Goal: Find specific page/section: Find specific page/section

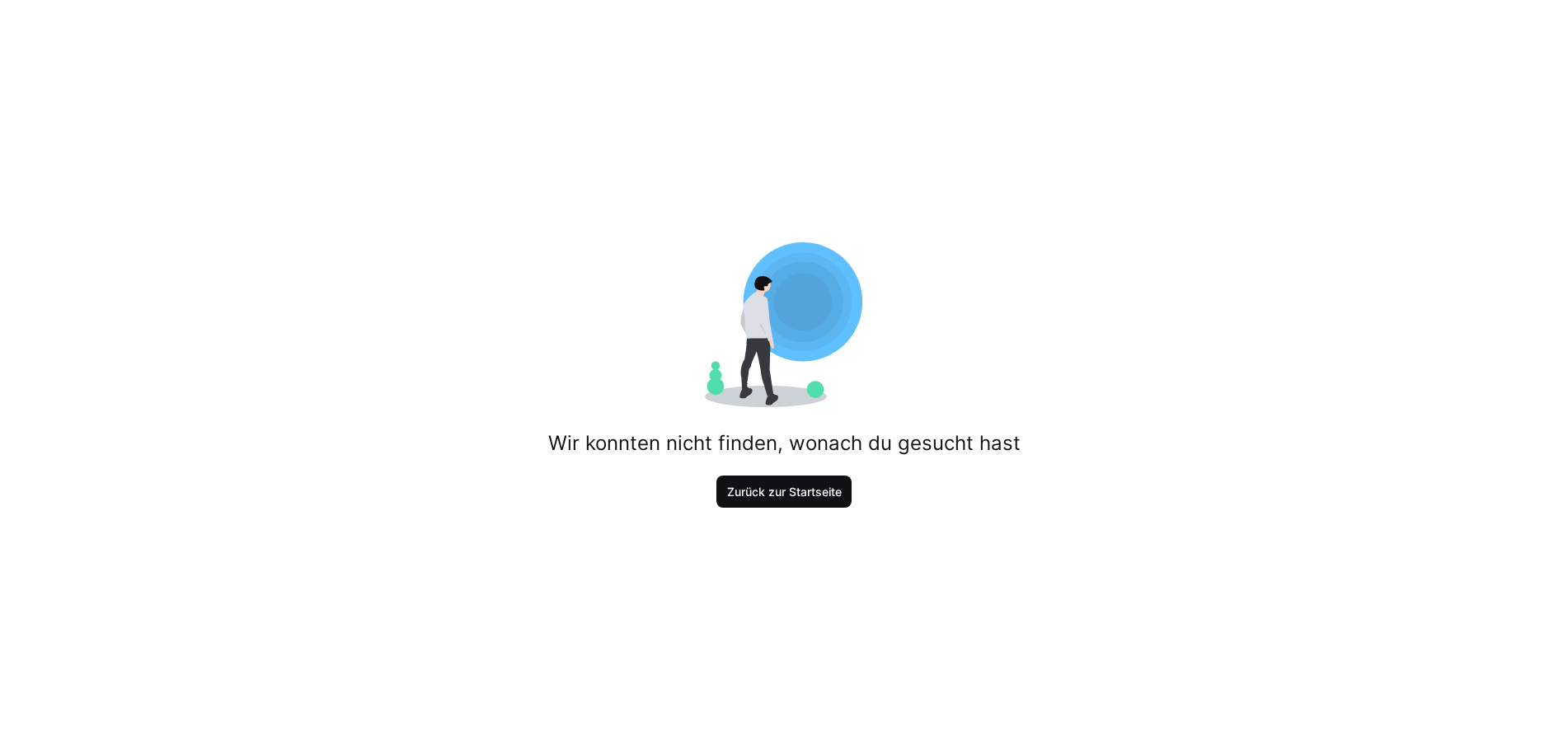
click at [755, 480] on span "Zurück zur Startseite" at bounding box center [784, 492] width 136 height 33
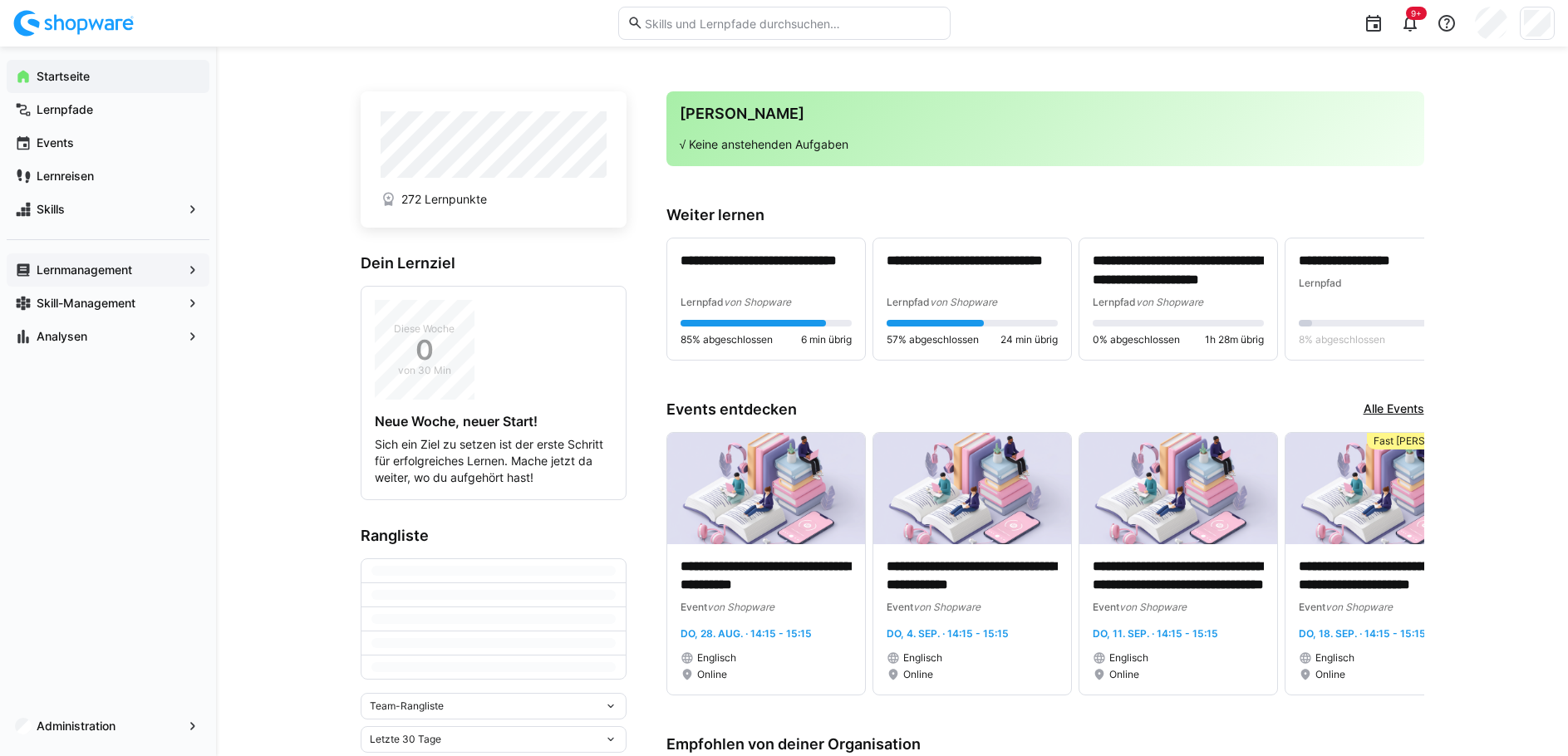
click at [0, 0] on app-navigation-label "Lernmanagement" at bounding box center [0, 0] width 0 height 0
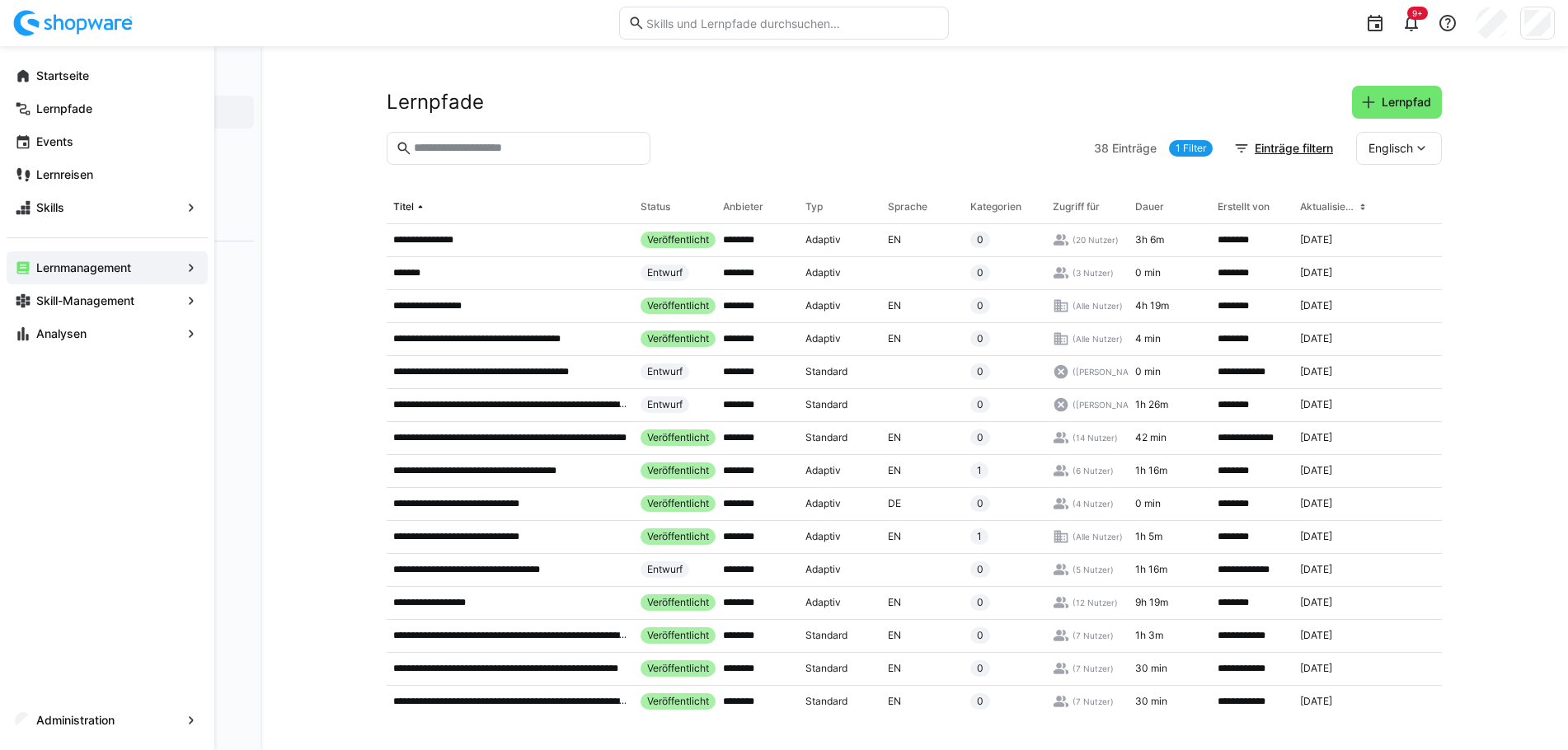
click at [174, 270] on span "Lernmanagement" at bounding box center [107, 267] width 147 height 16
click at [86, 254] on div "Lernmanagement" at bounding box center [107, 268] width 202 height 33
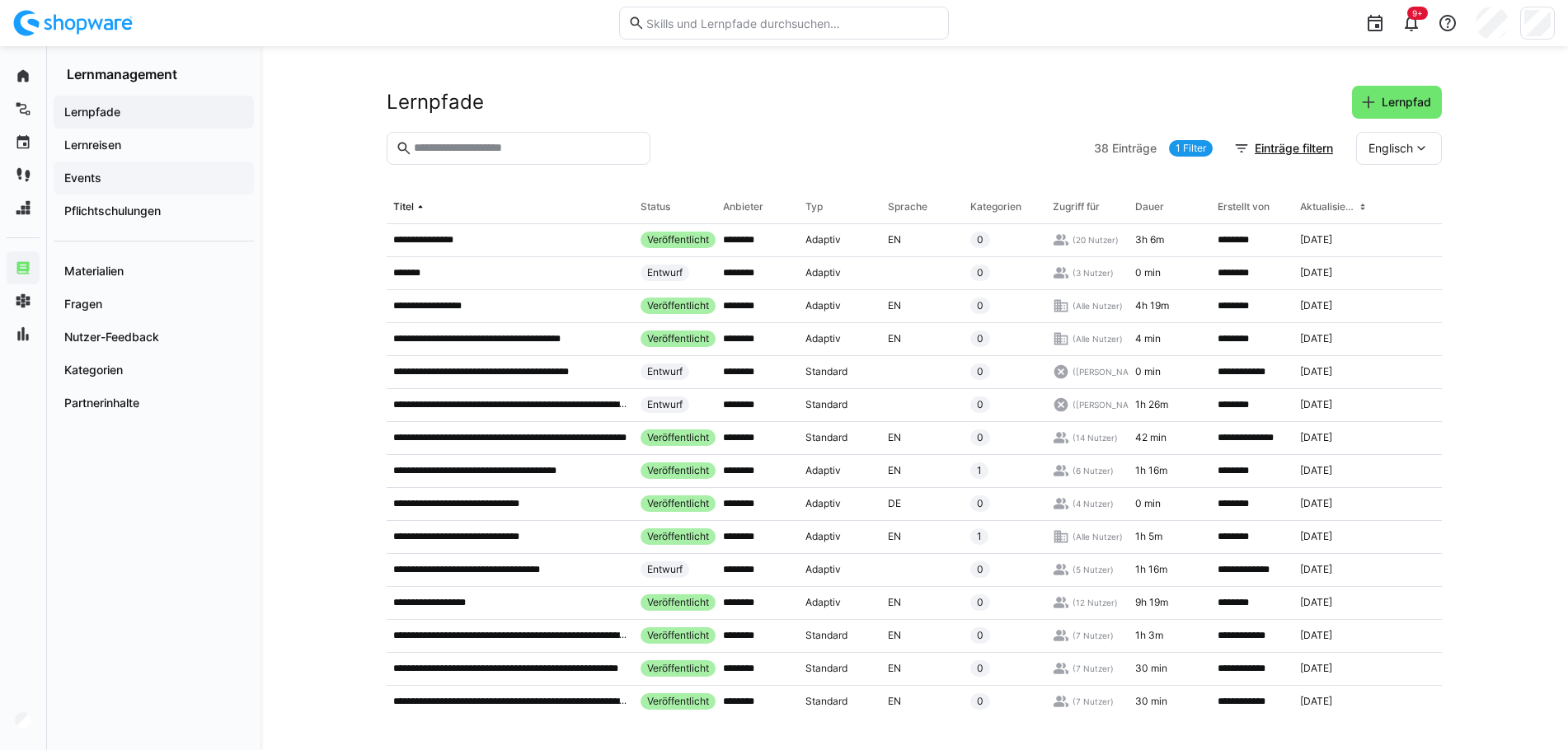
click at [0, 0] on app-navigation-label "Events" at bounding box center [0, 0] width 0 height 0
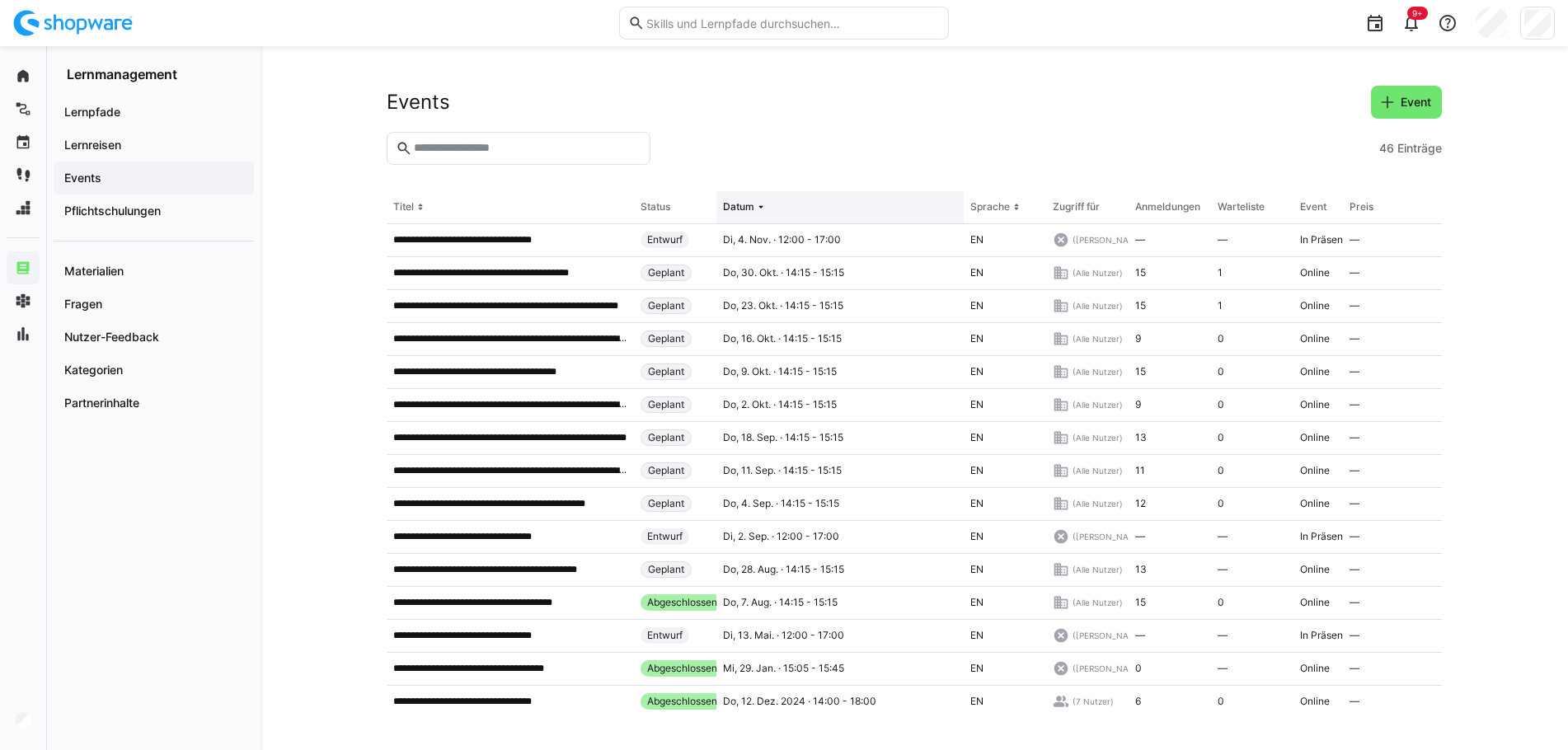
click at [747, 209] on div "Datum" at bounding box center [739, 207] width 31 height 13
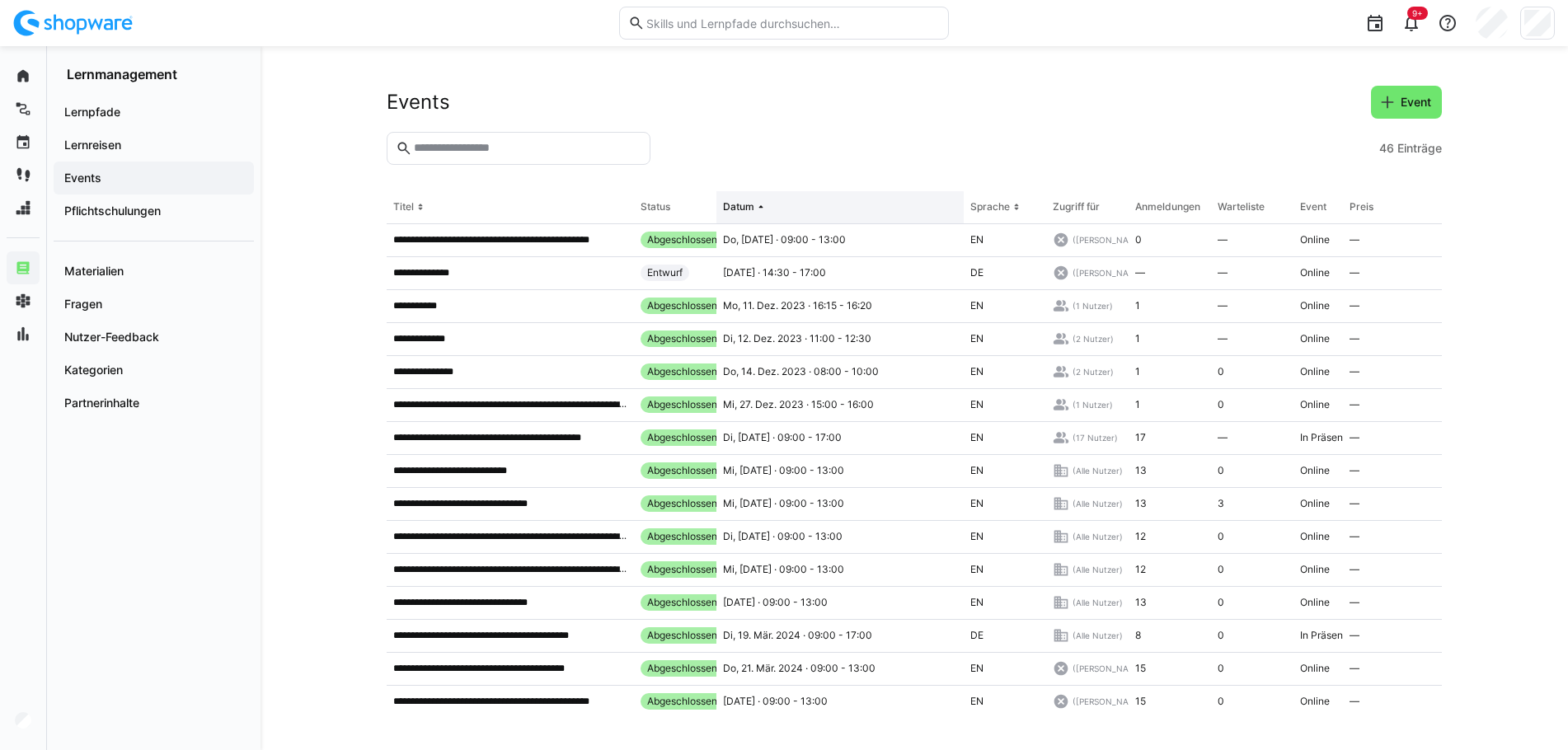
click at [747, 209] on div "Datum" at bounding box center [739, 207] width 31 height 13
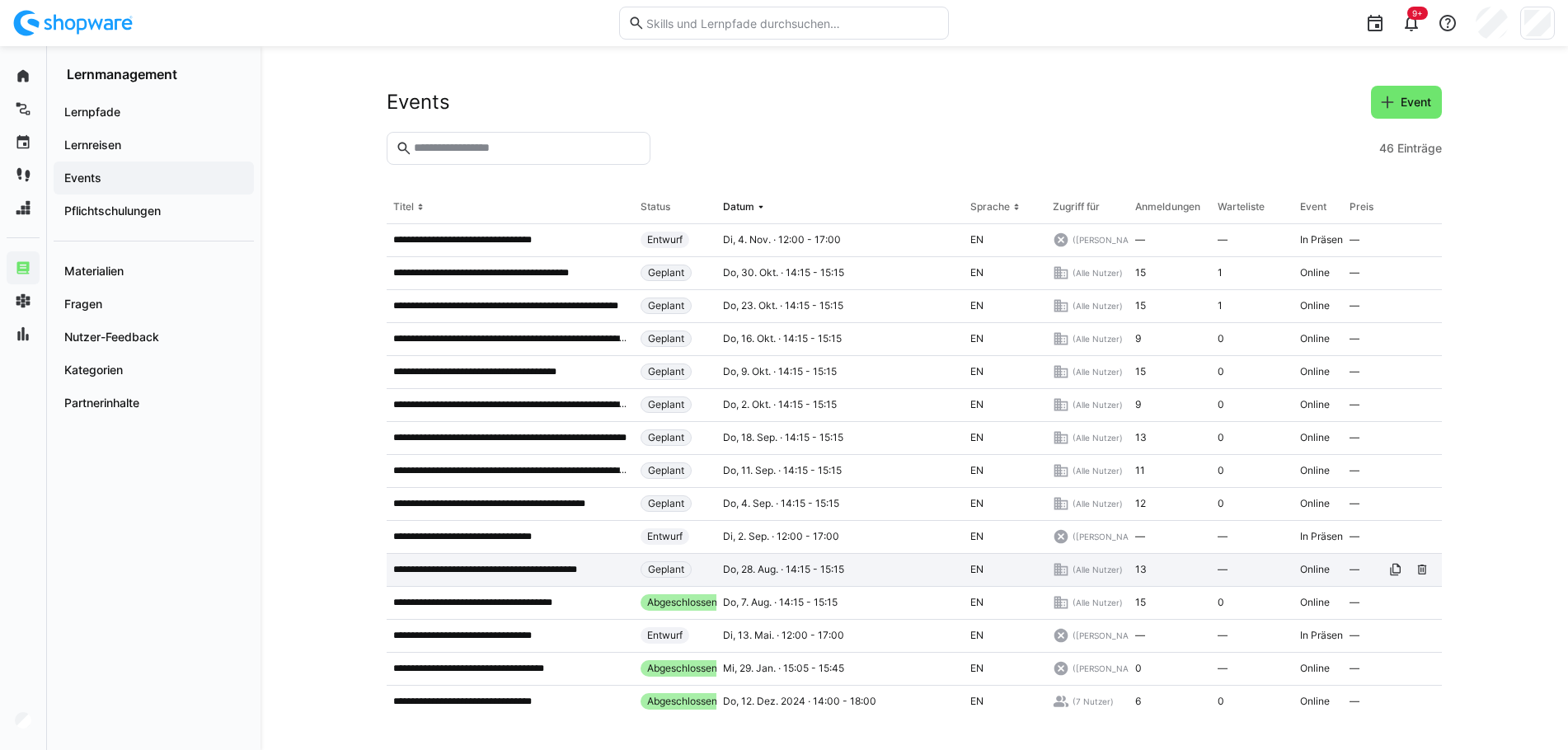
scroll to position [82, 0]
